Goal: Transaction & Acquisition: Purchase product/service

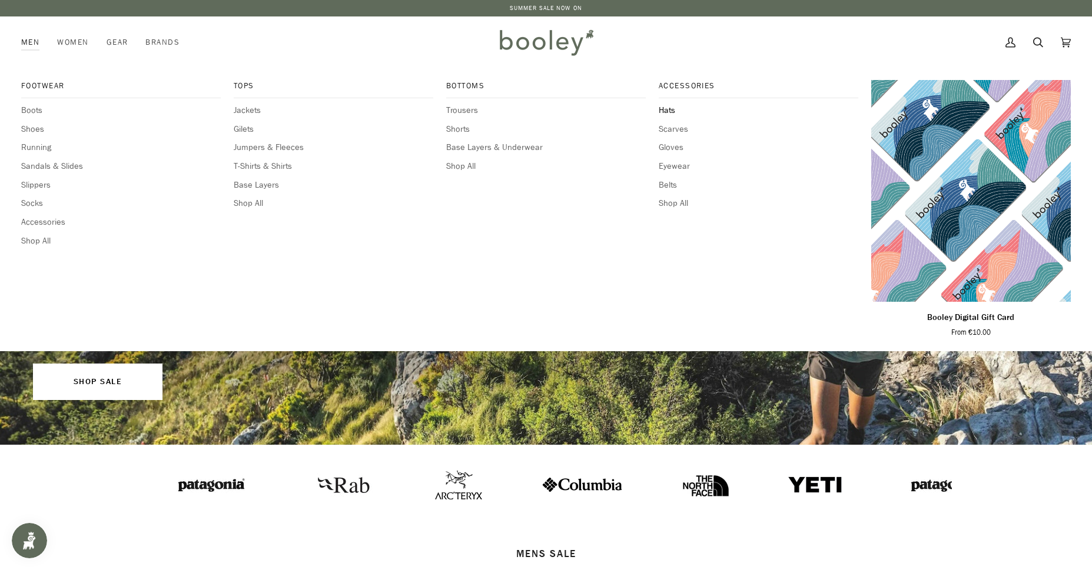
click at [669, 109] on span "Hats" at bounding box center [759, 110] width 200 height 13
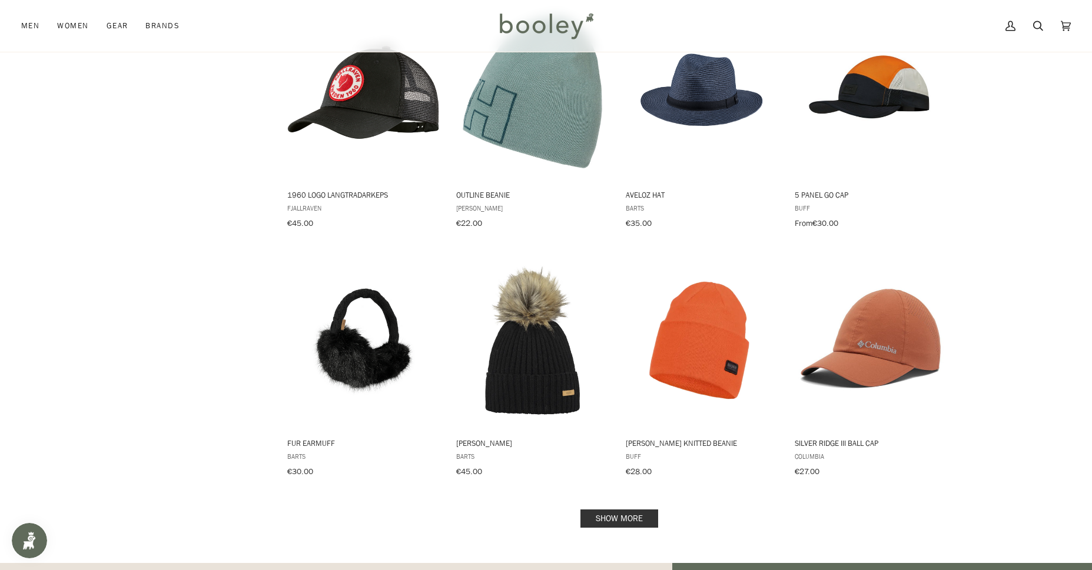
scroll to position [1048, 0]
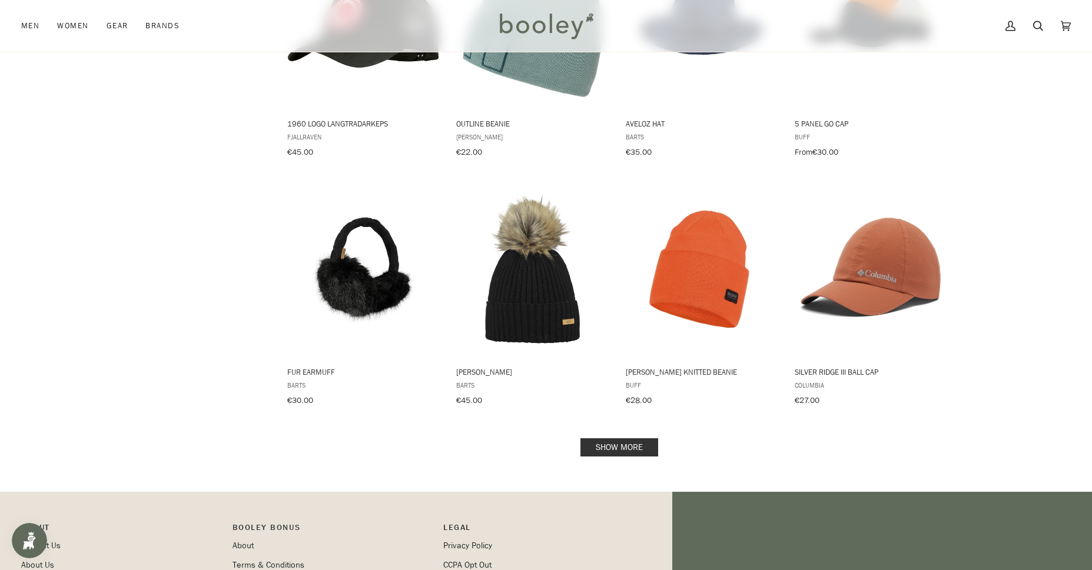
click at [620, 439] on link "Show more" at bounding box center [619, 448] width 78 height 18
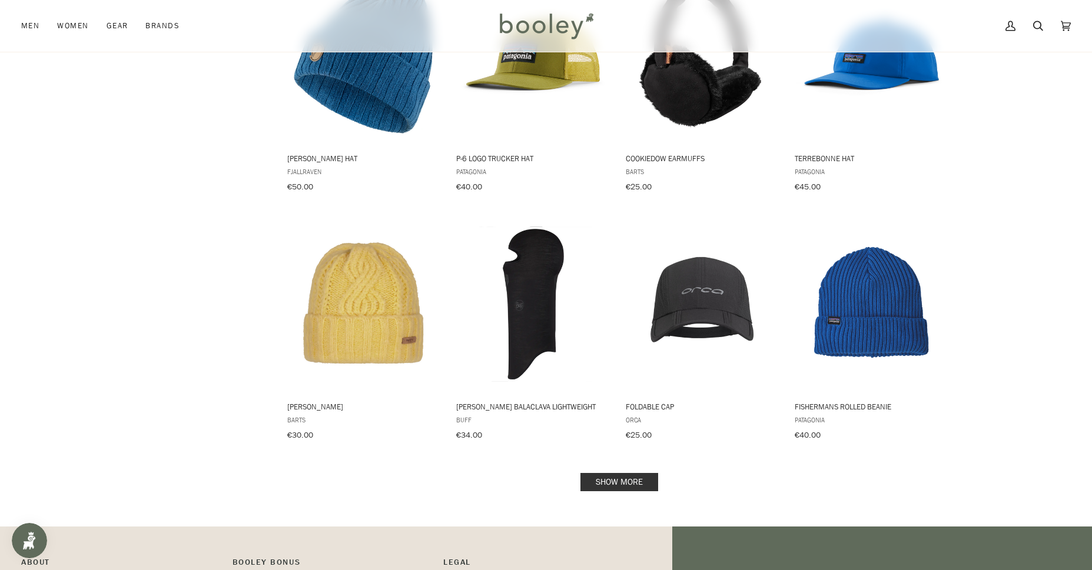
scroll to position [2262, 0]
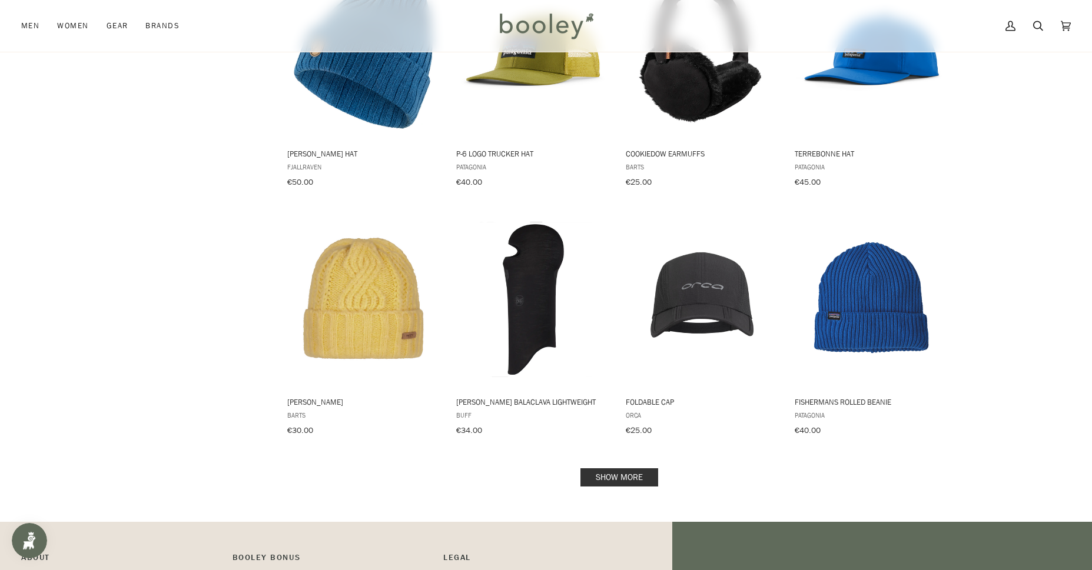
click at [603, 469] on link "Show more" at bounding box center [619, 478] width 78 height 18
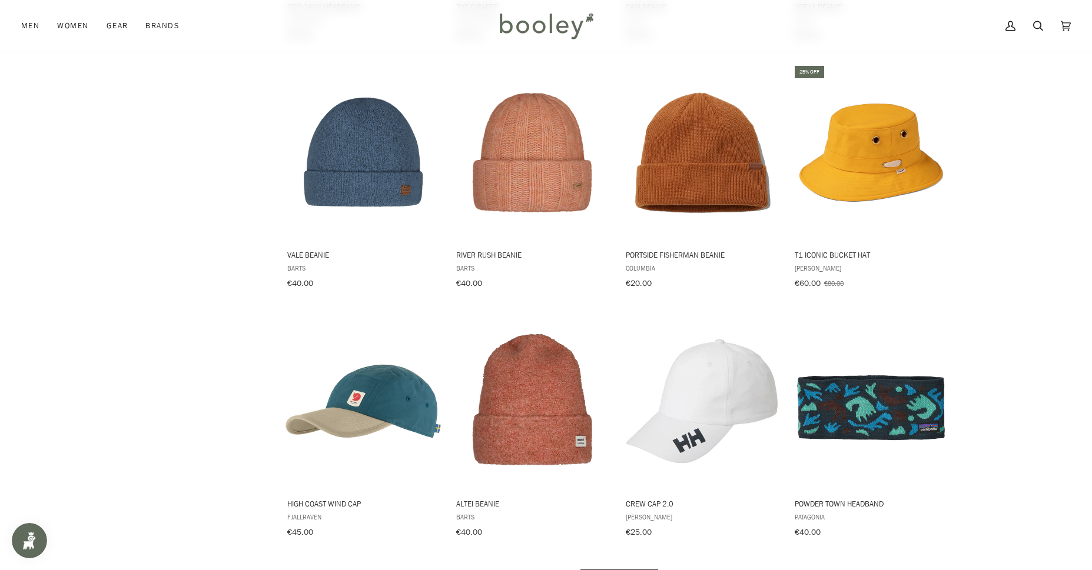
scroll to position [3498, 0]
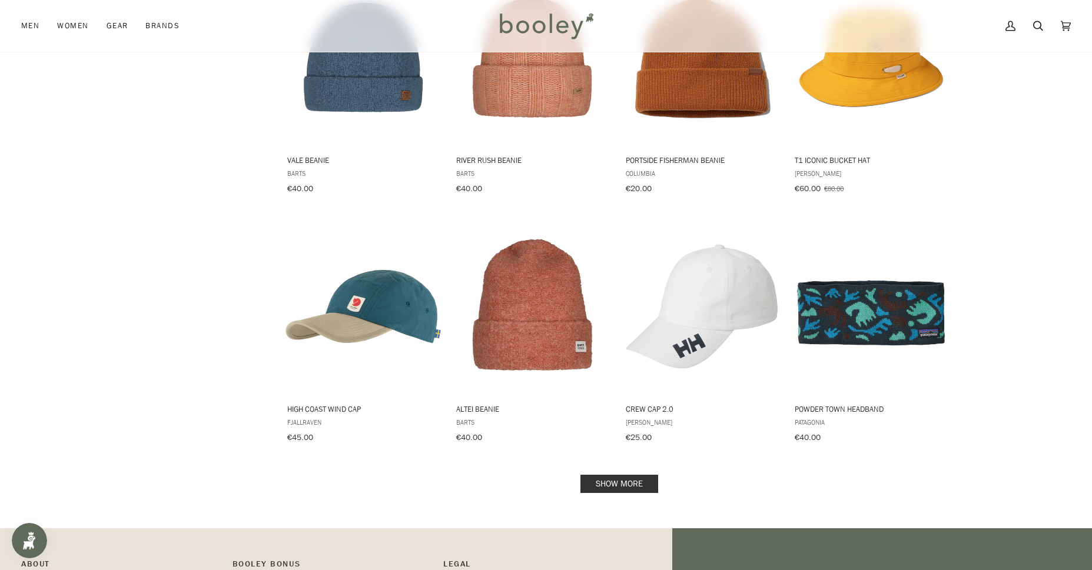
click at [633, 475] on link "Show more" at bounding box center [619, 484] width 78 height 18
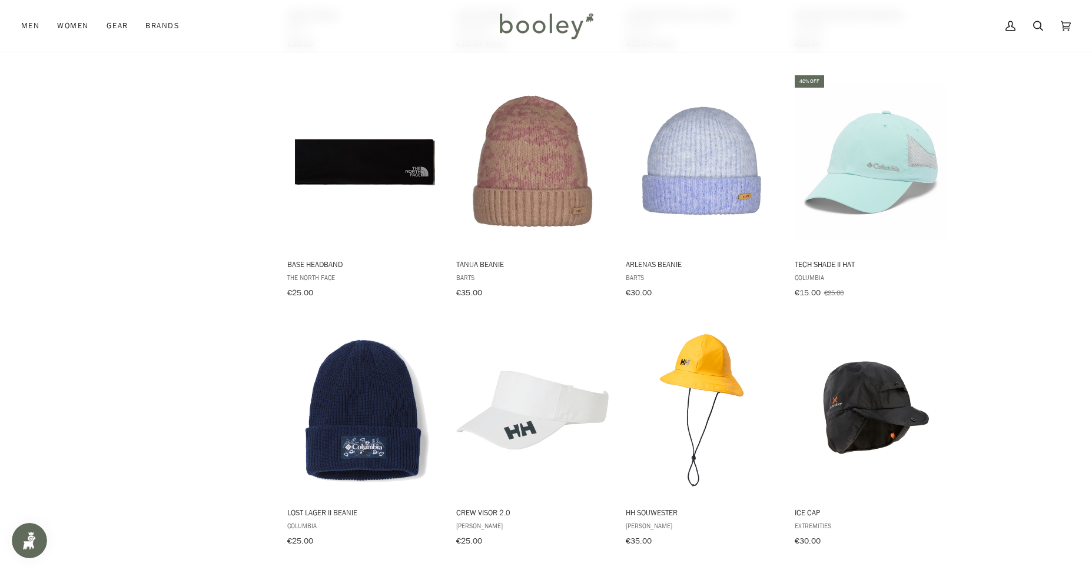
scroll to position [4284, 0]
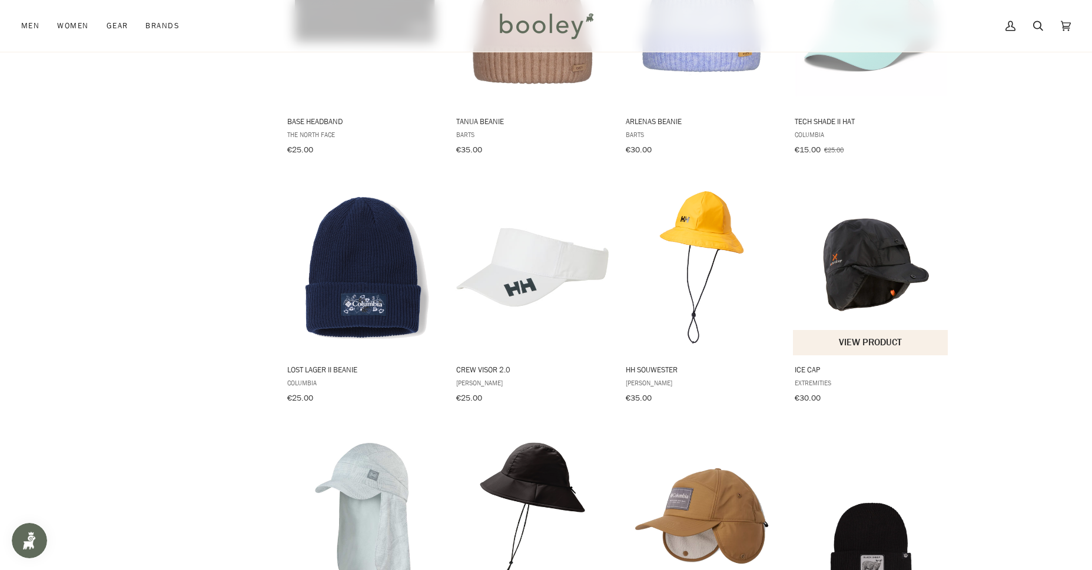
click at [854, 233] on img "Ice Cap" at bounding box center [871, 268] width 156 height 156
